Goal: Task Accomplishment & Management: Manage account settings

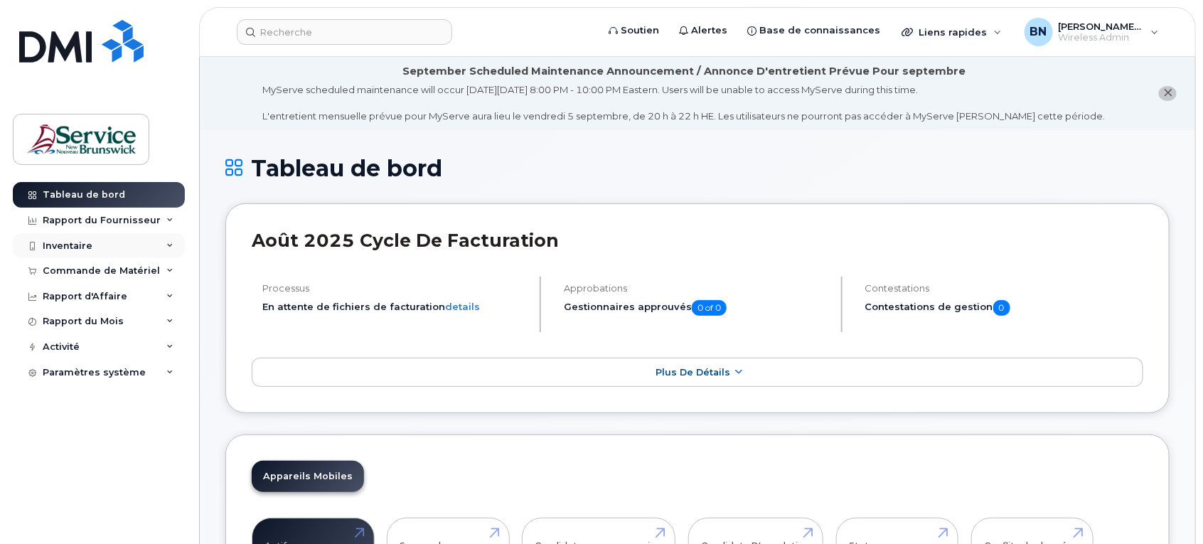
click at [87, 247] on div "Inventaire" at bounding box center [68, 245] width 50 height 11
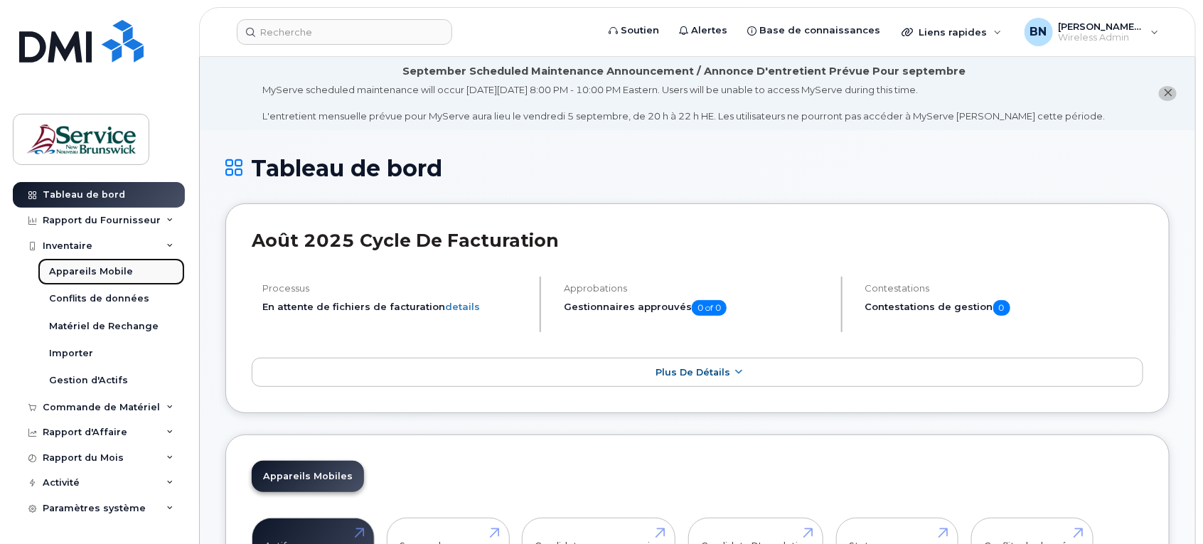
click at [93, 274] on div "Appareils Mobile" at bounding box center [91, 271] width 84 height 13
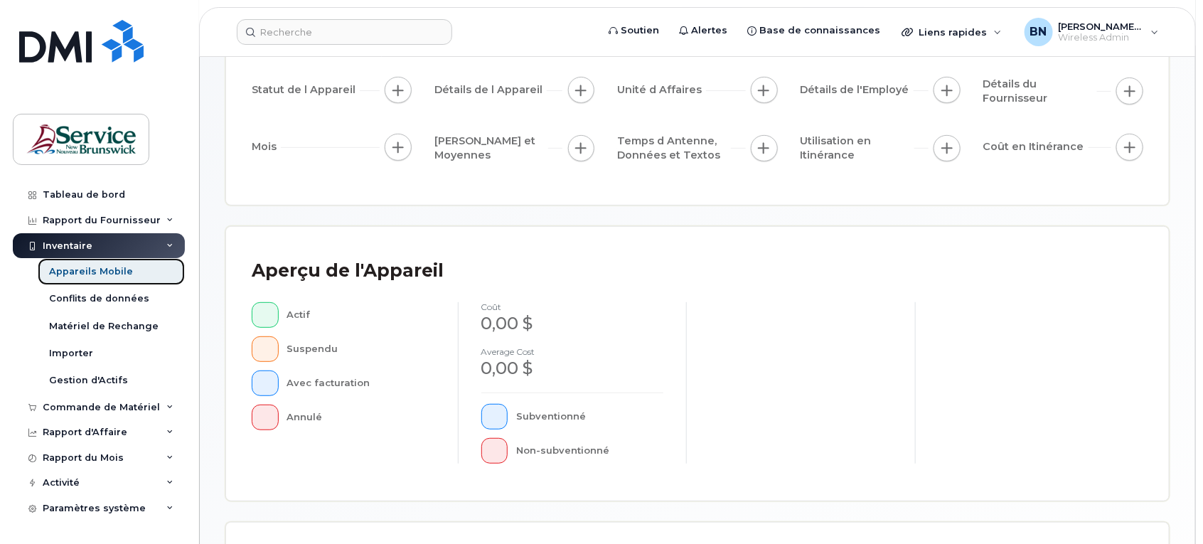
scroll to position [355, 0]
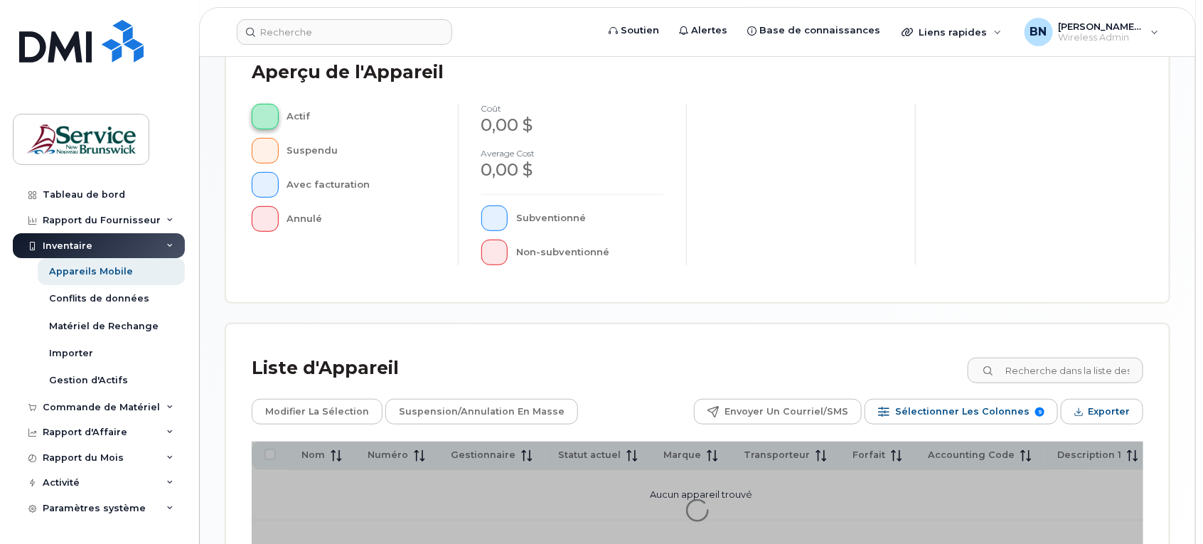
click at [265, 111] on span "button" at bounding box center [265, 116] width 3 height 11
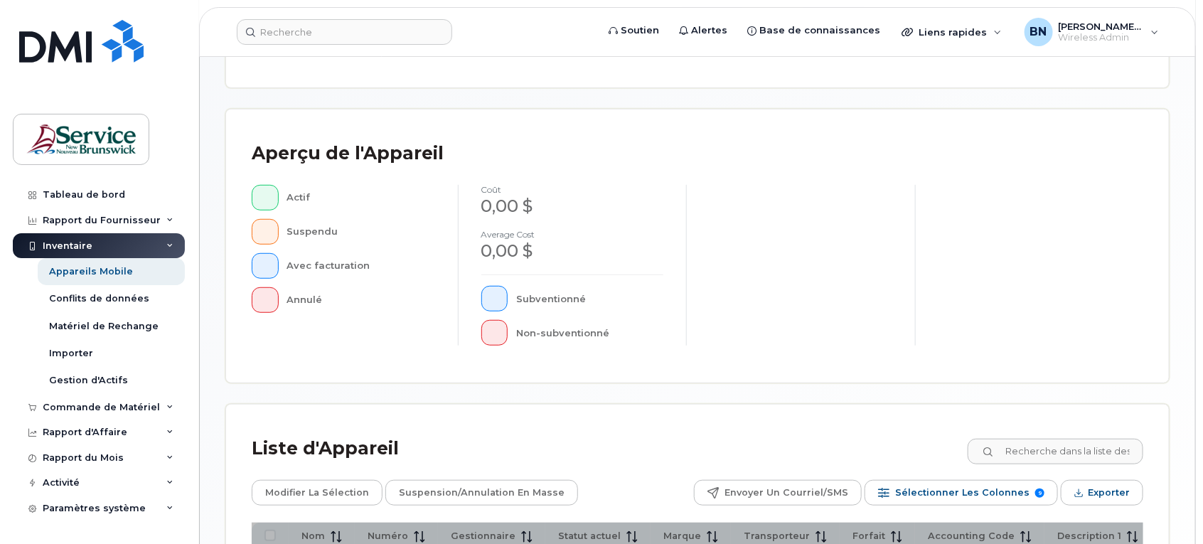
scroll to position [474, 0]
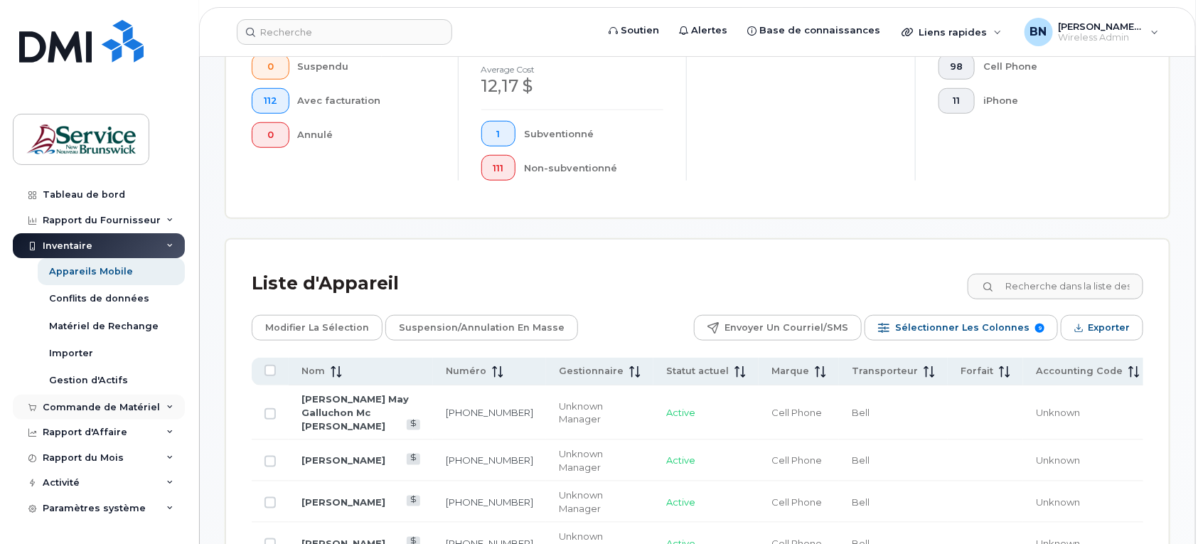
click at [124, 403] on div "Commande de Matériel" at bounding box center [101, 407] width 117 height 11
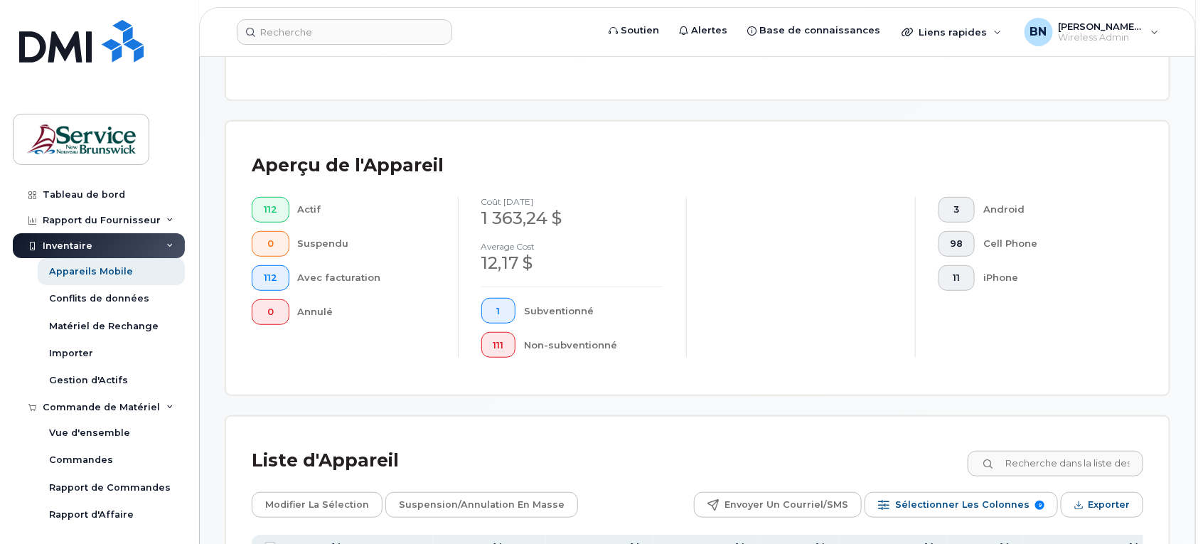
scroll to position [296, 0]
click at [409, 37] on input at bounding box center [344, 32] width 215 height 26
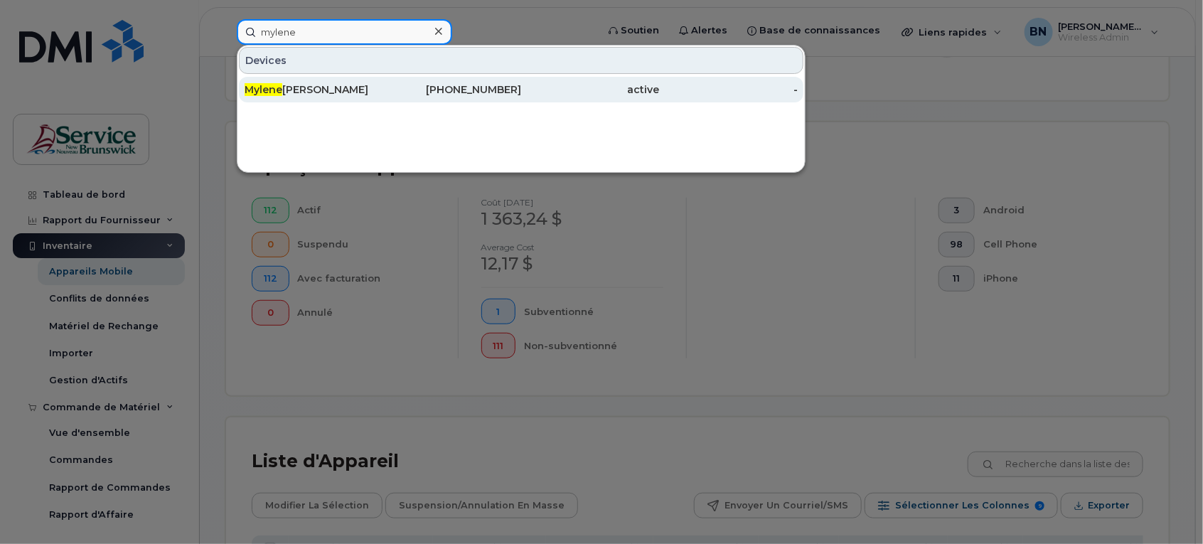
type input "mylene"
click at [318, 85] on div "[PERSON_NAME]" at bounding box center [313, 89] width 139 height 14
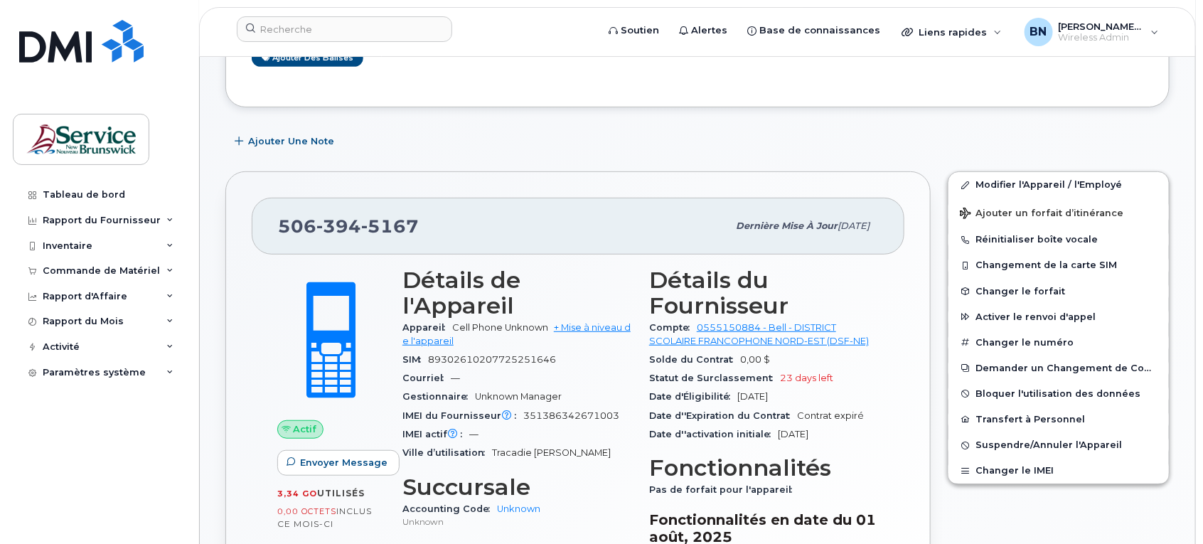
scroll to position [267, 0]
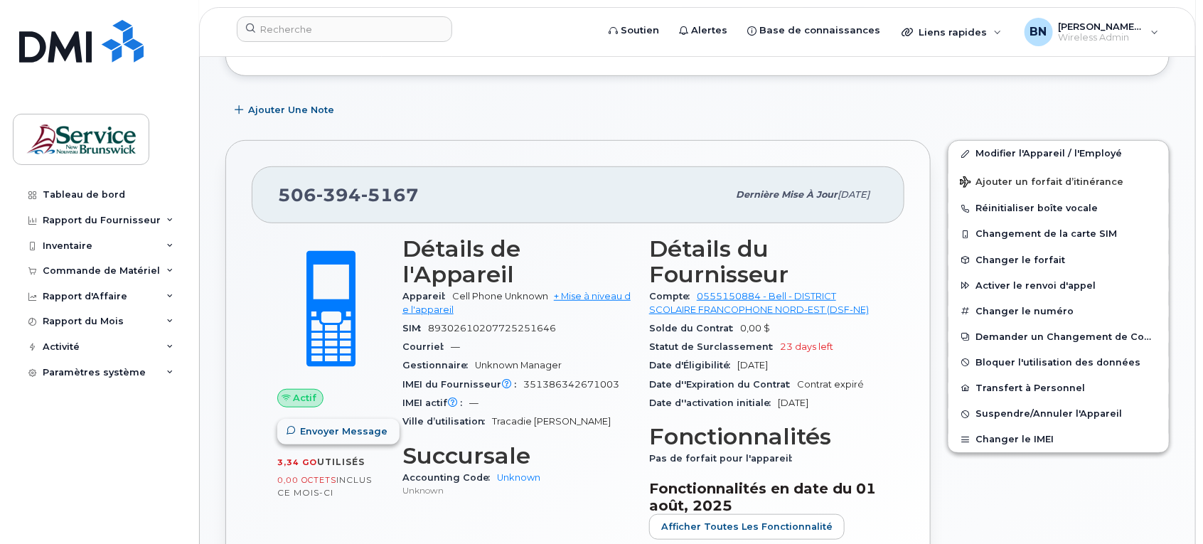
click at [352, 431] on span "Envoyer Message" at bounding box center [343, 431] width 87 height 14
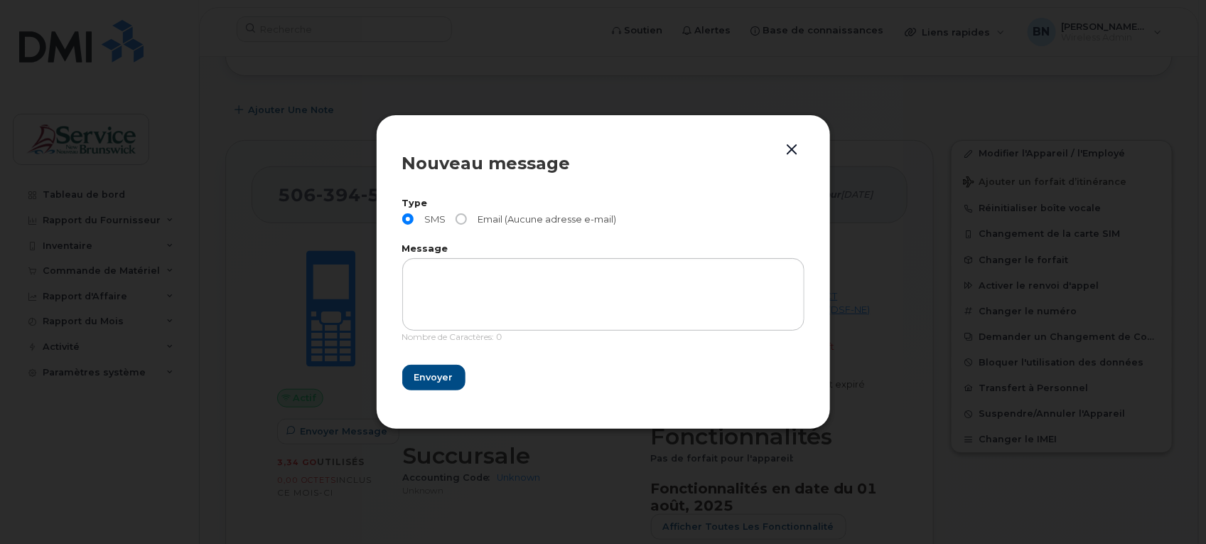
click at [789, 148] on button "button" at bounding box center [792, 150] width 21 height 20
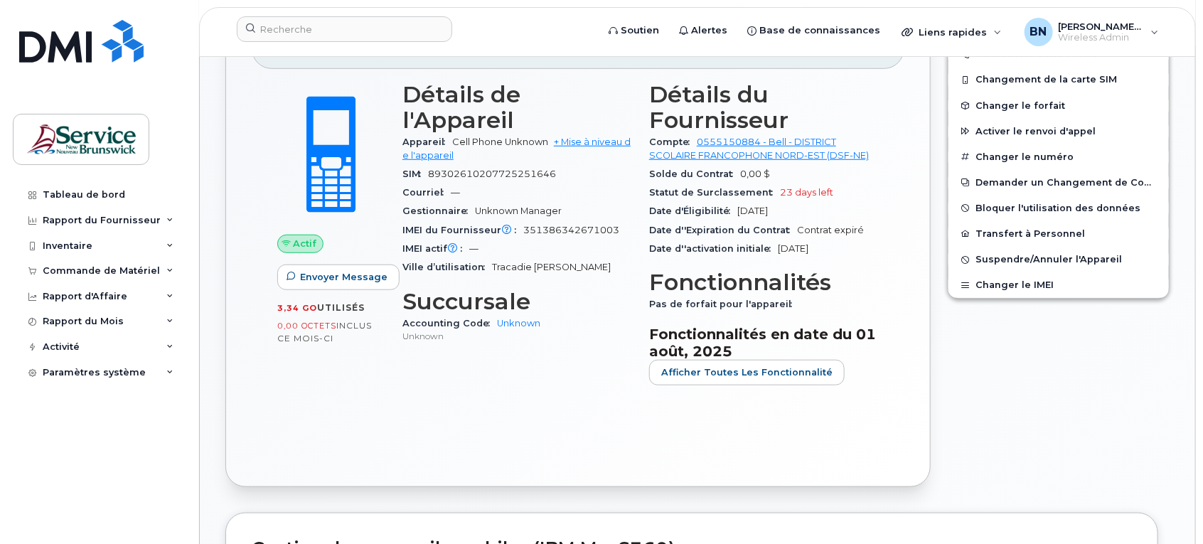
scroll to position [444, 0]
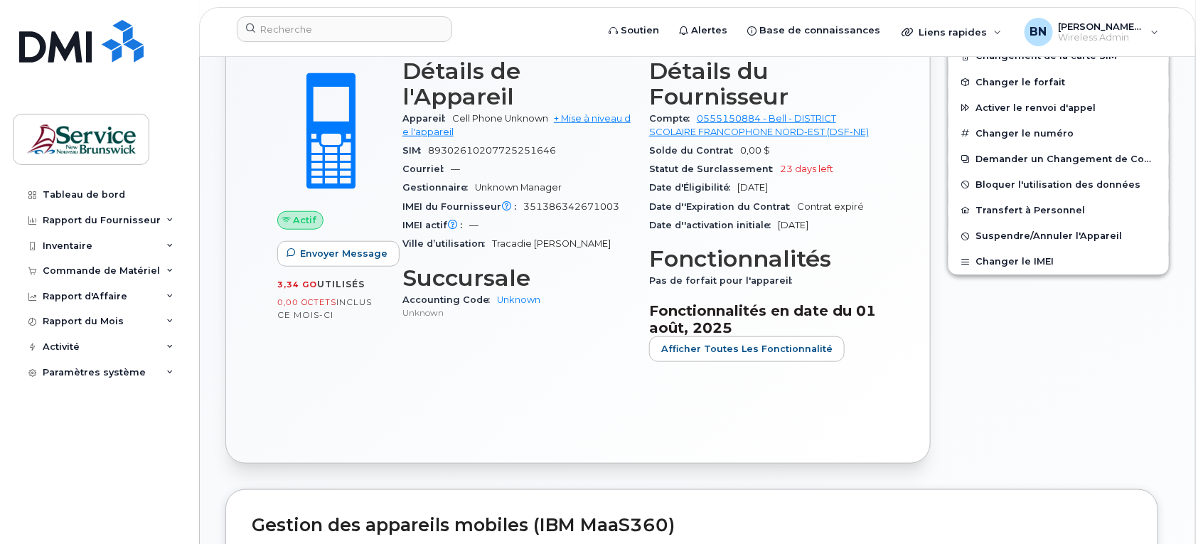
click at [1078, 397] on div "Modifier l'Appareil / l'Employé Ajouter un forfait d’itinérance Réinitialiser b…" at bounding box center [1058, 213] width 239 height 518
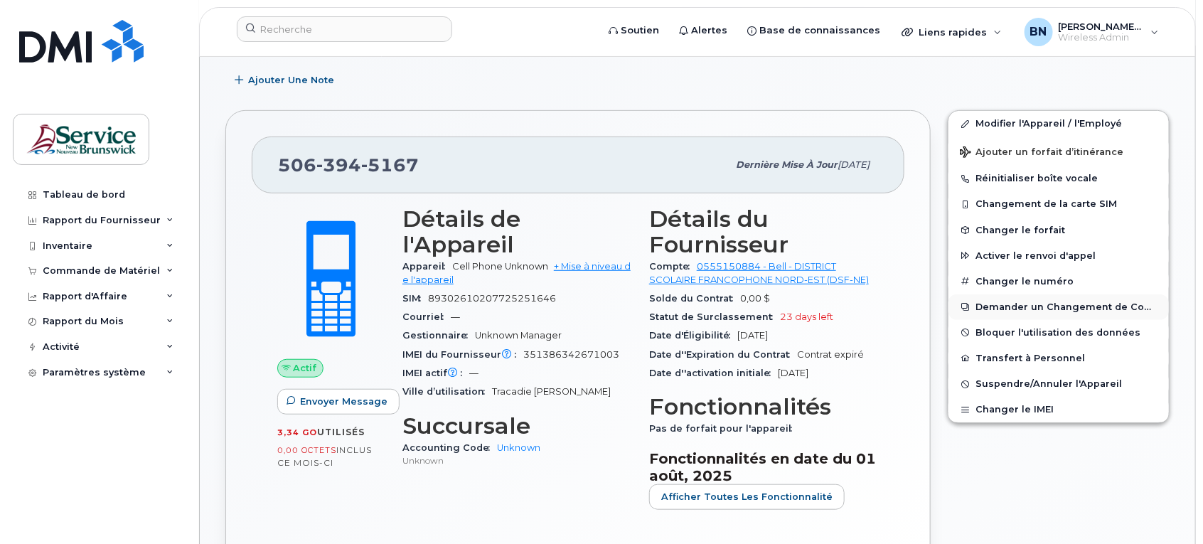
scroll to position [178, 0]
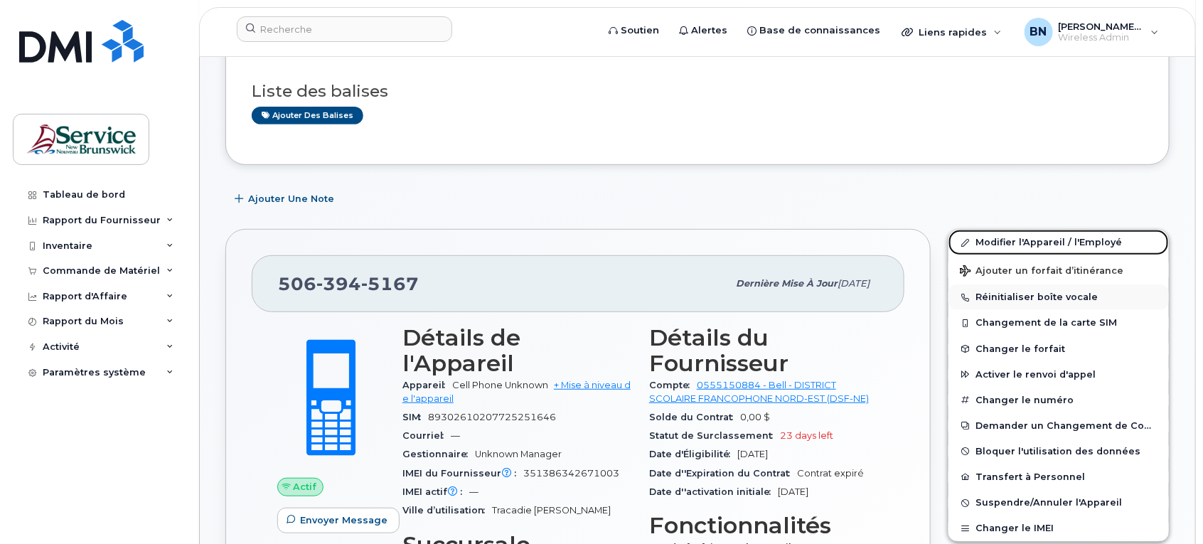
drag, startPoint x: 1050, startPoint y: 240, endPoint x: 967, endPoint y: 289, distance: 97.2
click at [1050, 240] on link "Modifier l'Appareil / l'Employé" at bounding box center [1058, 243] width 220 height 26
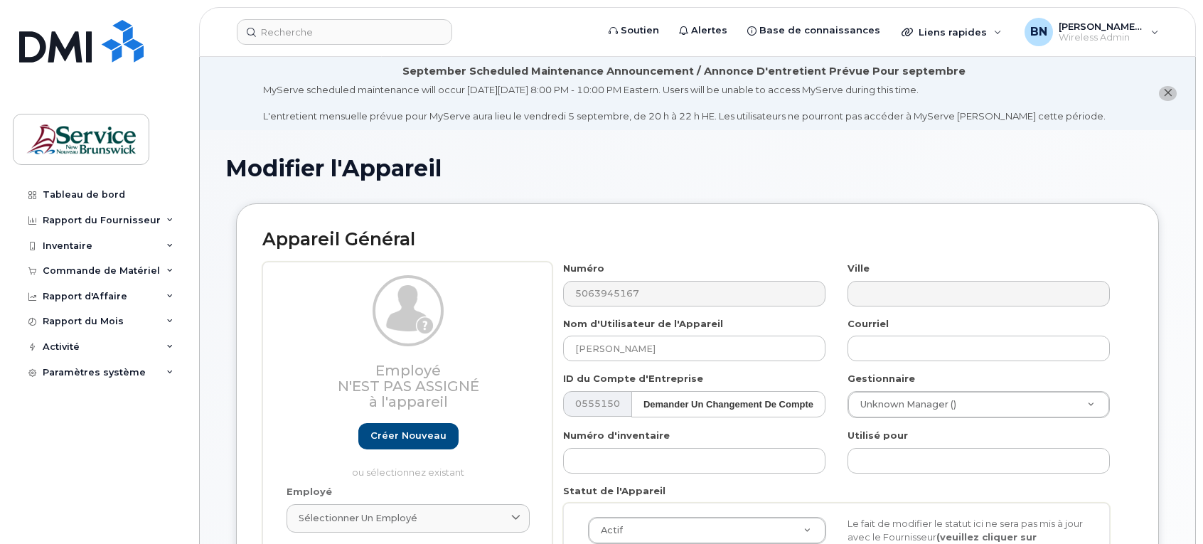
select select "34535618"
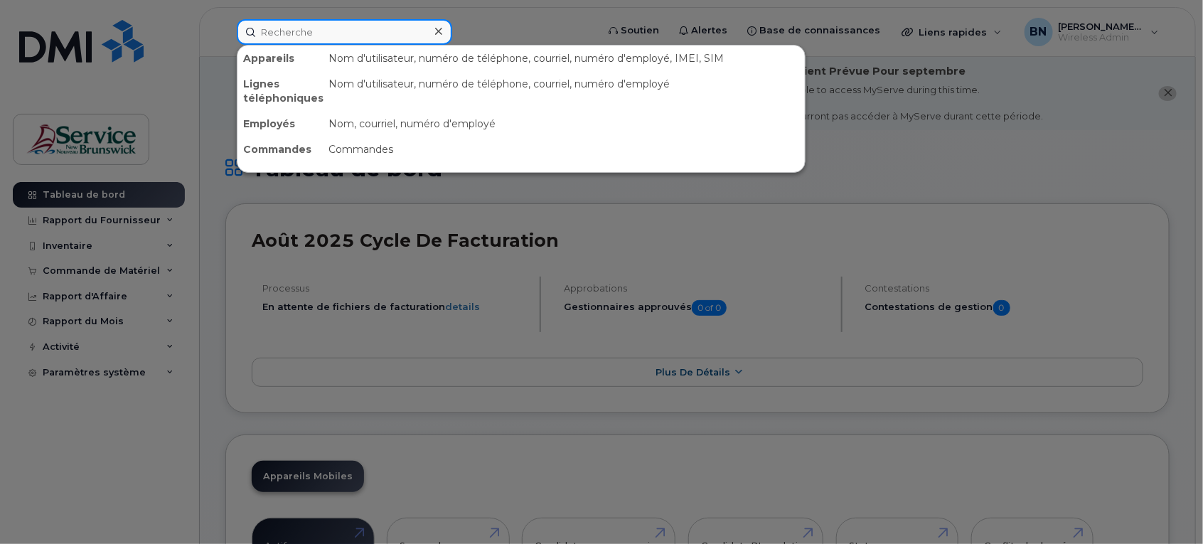
click at [372, 32] on input at bounding box center [344, 32] width 215 height 26
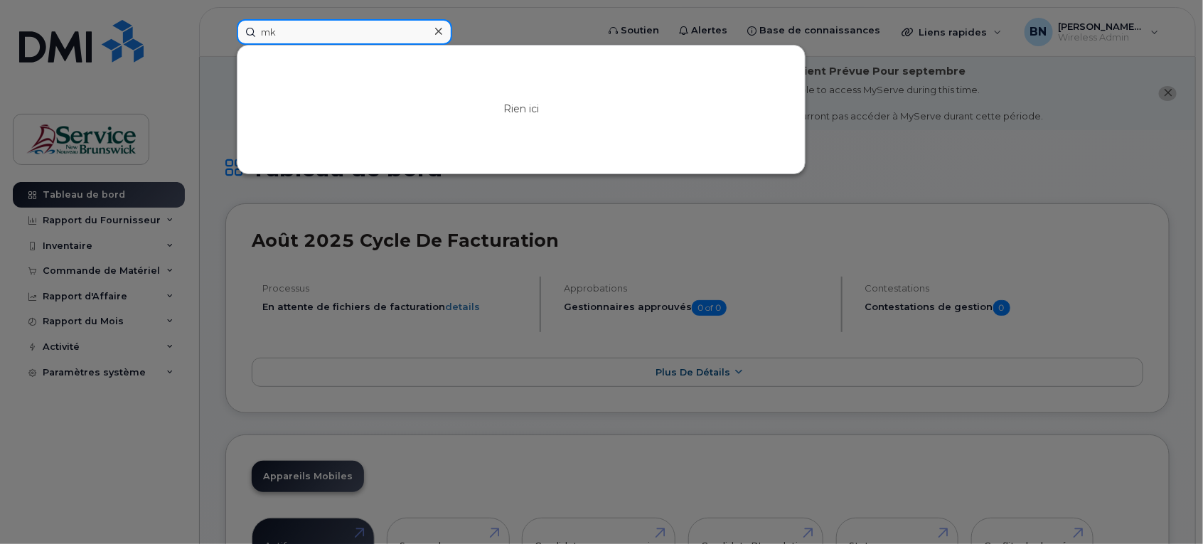
type input "m"
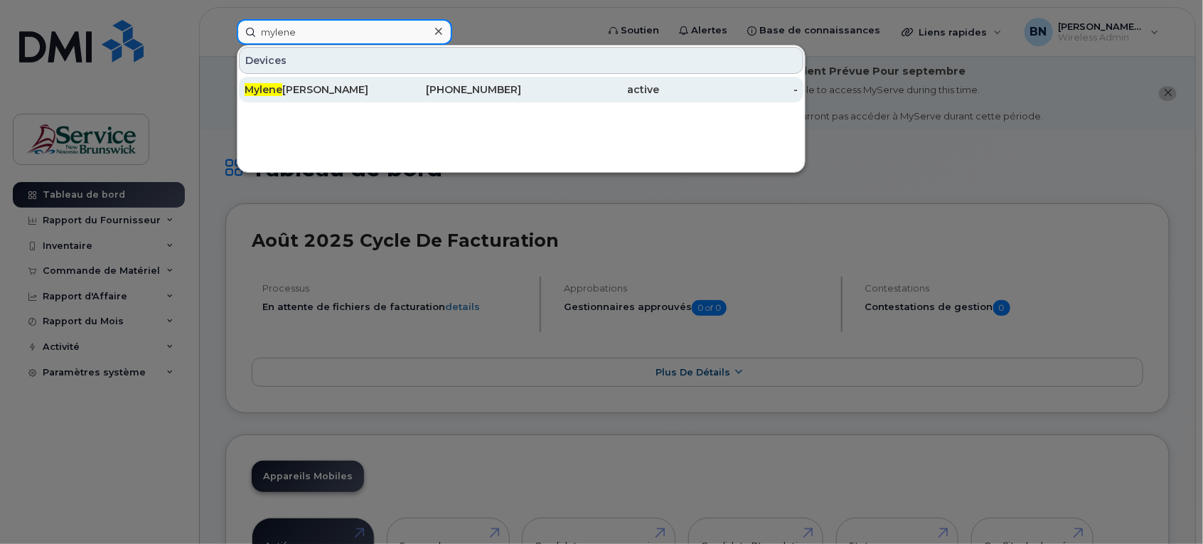
type input "mylene"
click at [343, 87] on div "[PERSON_NAME]" at bounding box center [313, 89] width 139 height 14
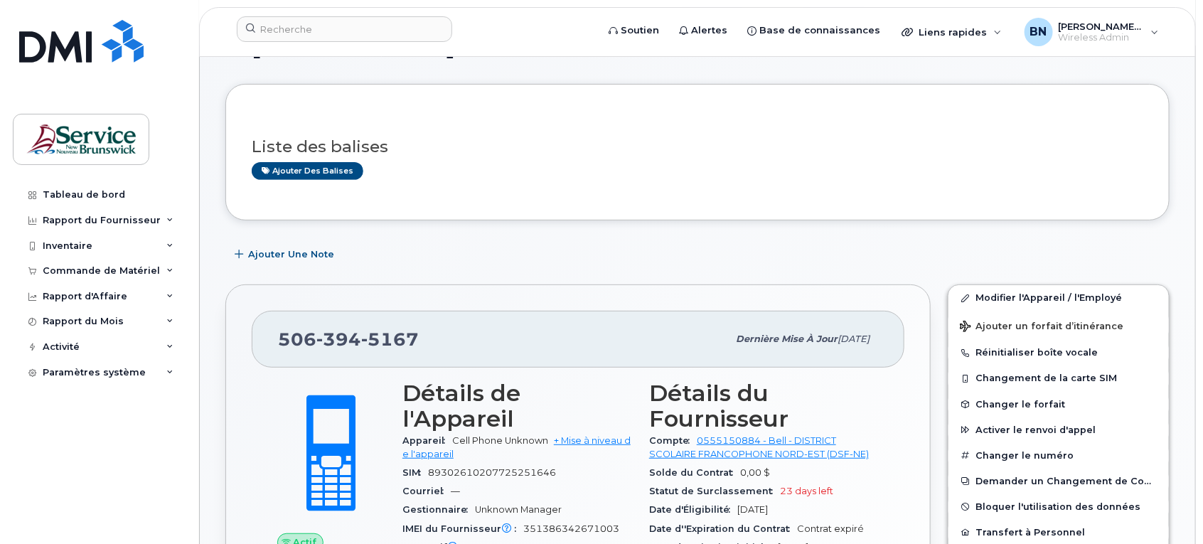
scroll to position [178, 0]
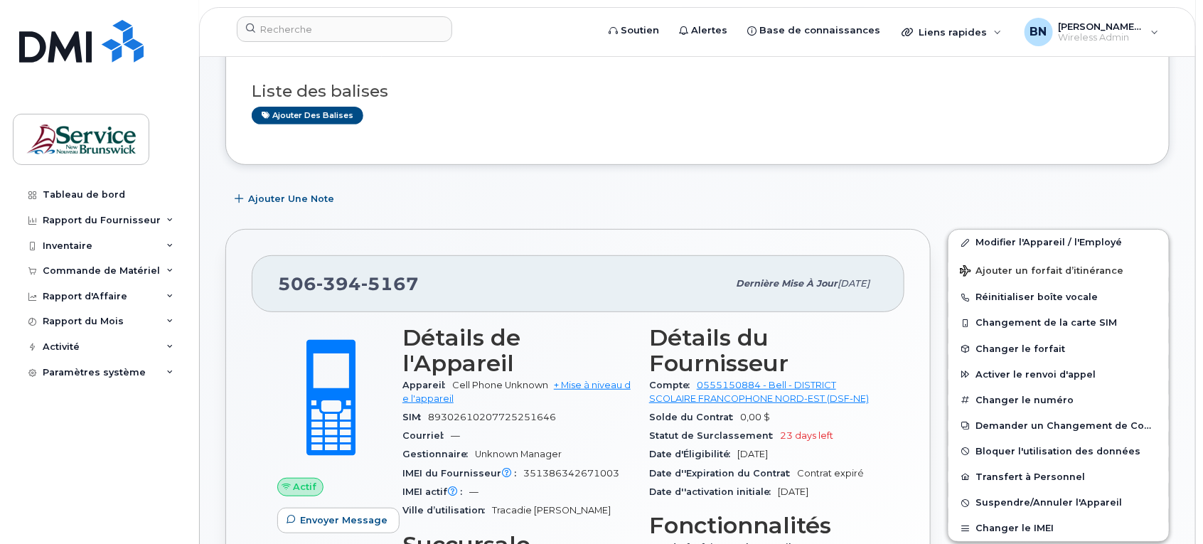
click at [140, 451] on div "Tableau de bord Rapport du Fournisseur Facturation mensuelle Quotidiennes des D…" at bounding box center [101, 352] width 176 height 340
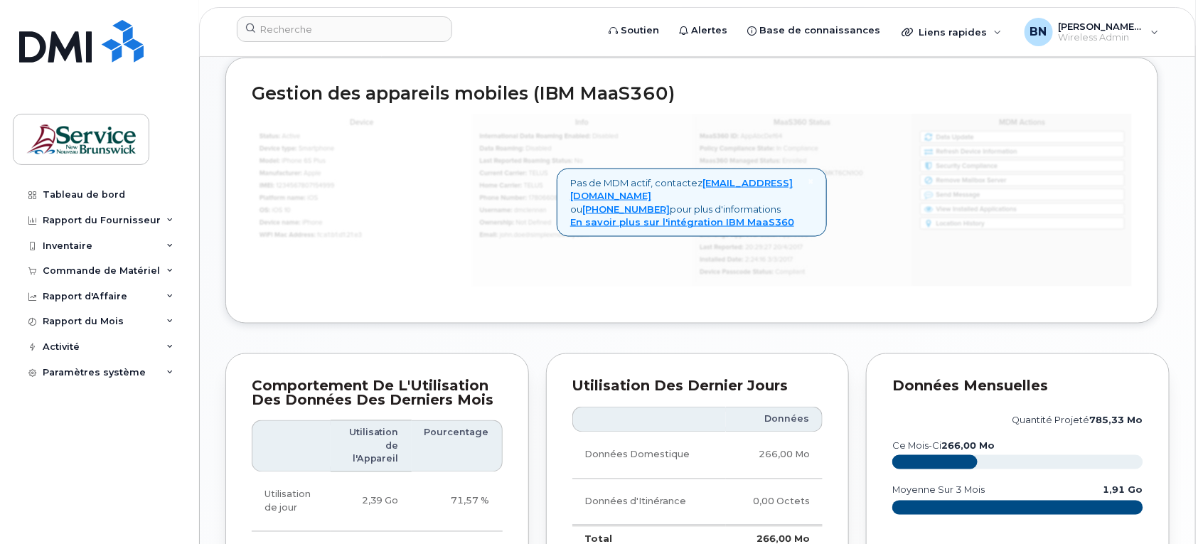
scroll to position [888, 0]
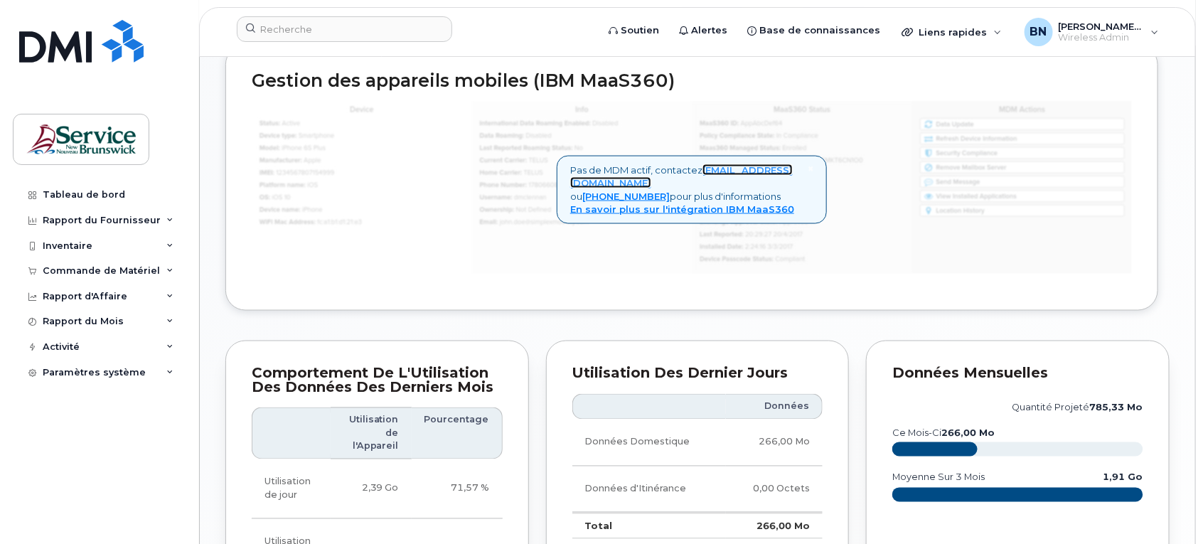
click at [687, 181] on link "[EMAIL_ADDRESS][DOMAIN_NAME]" at bounding box center [681, 176] width 222 height 25
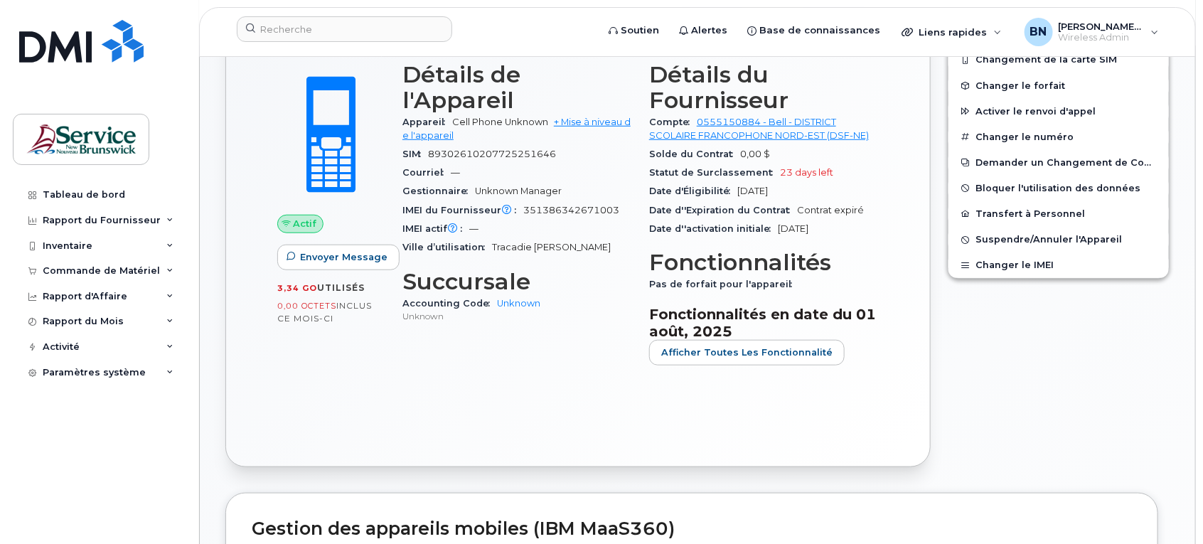
scroll to position [267, 0]
